Goal: Find specific page/section: Find specific page/section

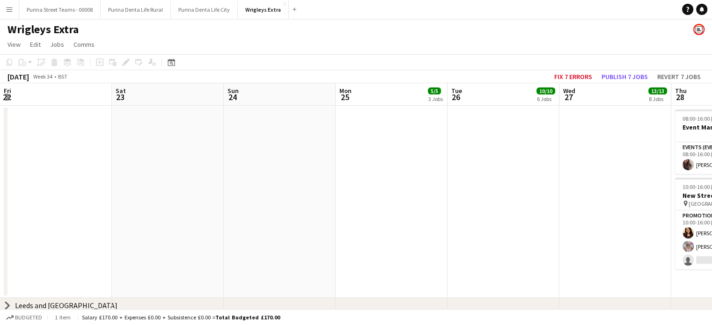
scroll to position [0, 286]
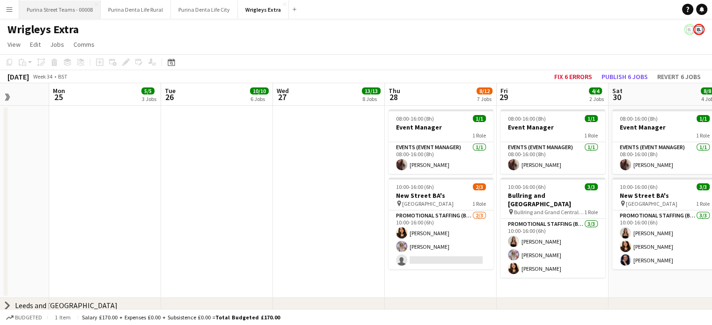
click at [59, 6] on button "Purina Street Teams - 00008 Close" at bounding box center [59, 9] width 81 height 18
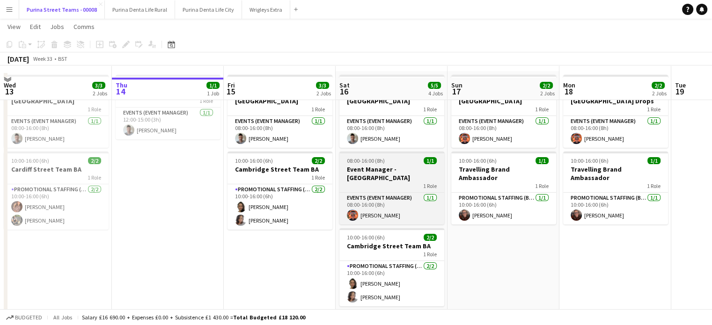
scroll to position [47, 0]
